Goal: Task Accomplishment & Management: Manage account settings

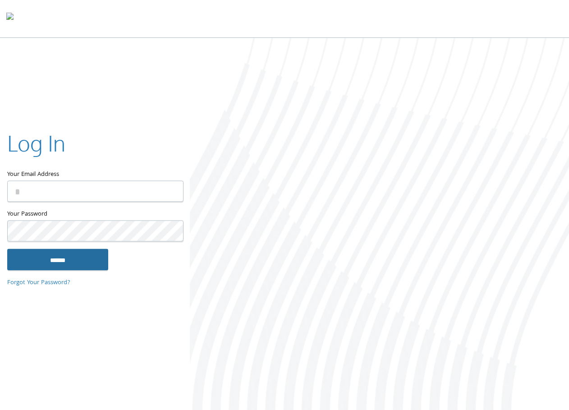
type input "**********"
click at [46, 258] on input "******" at bounding box center [57, 260] width 101 height 22
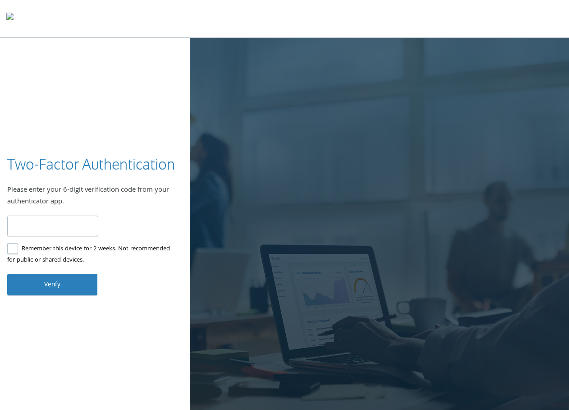
click at [53, 227] on input "number" at bounding box center [52, 226] width 91 height 21
type input "******"
